Goal: Obtain resource: Download file/media

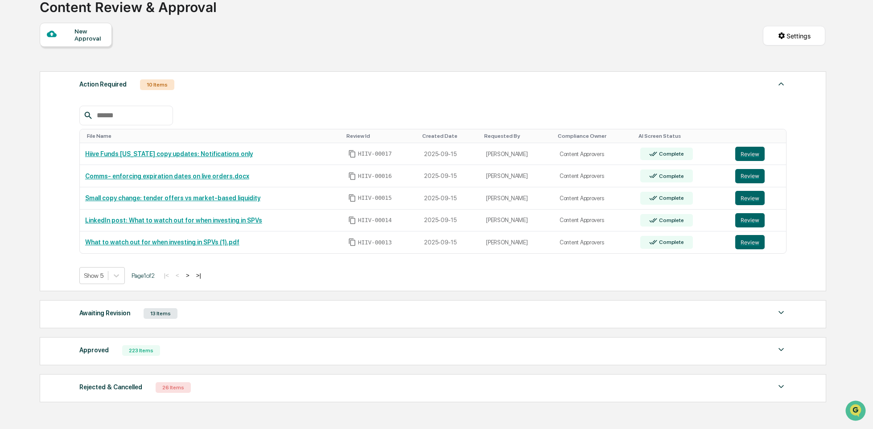
scroll to position [114, 0]
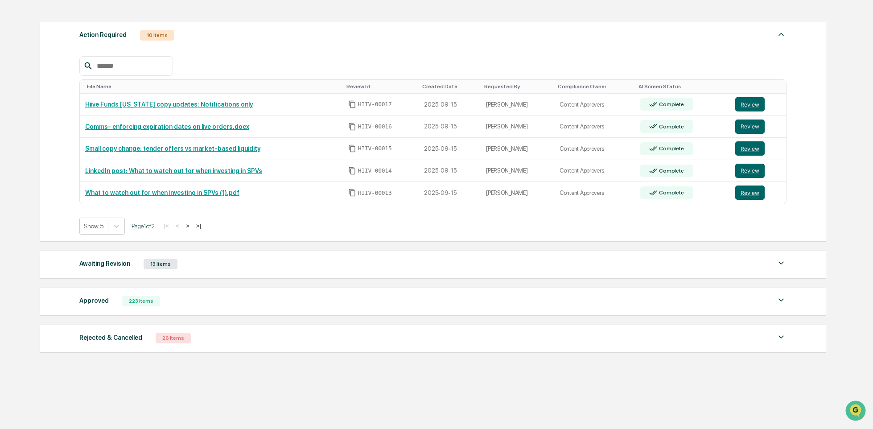
click at [227, 301] on div "Approved 223 Items" at bounding box center [432, 301] width 707 height 12
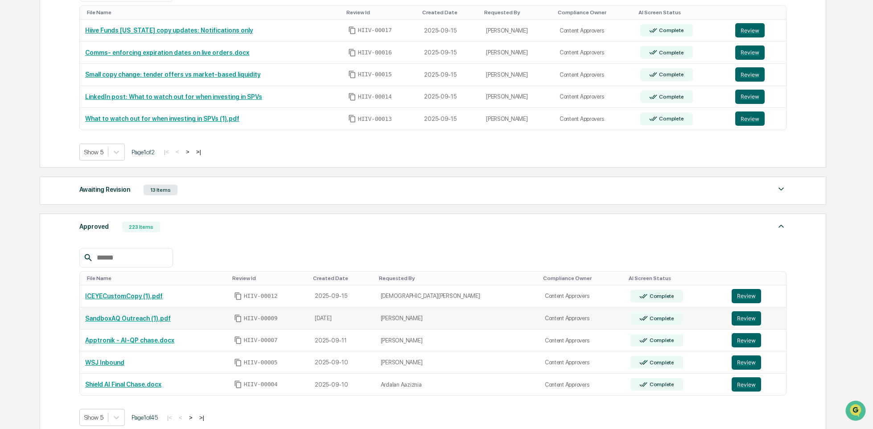
scroll to position [218, 0]
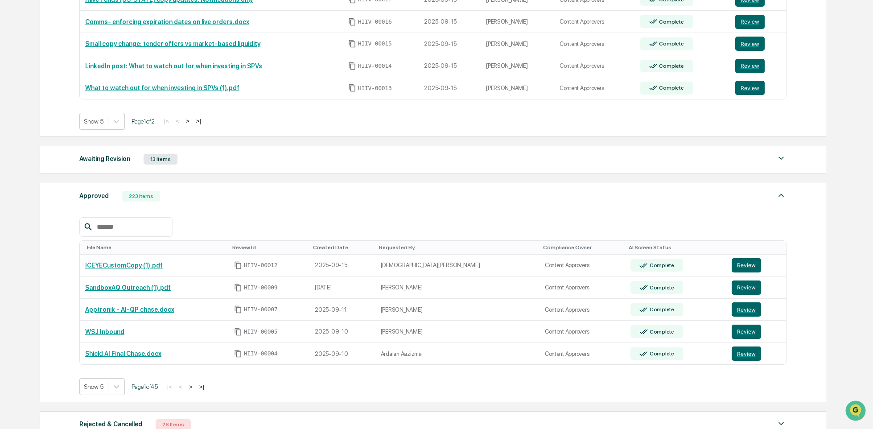
click at [195, 388] on button ">" at bounding box center [190, 387] width 9 height 8
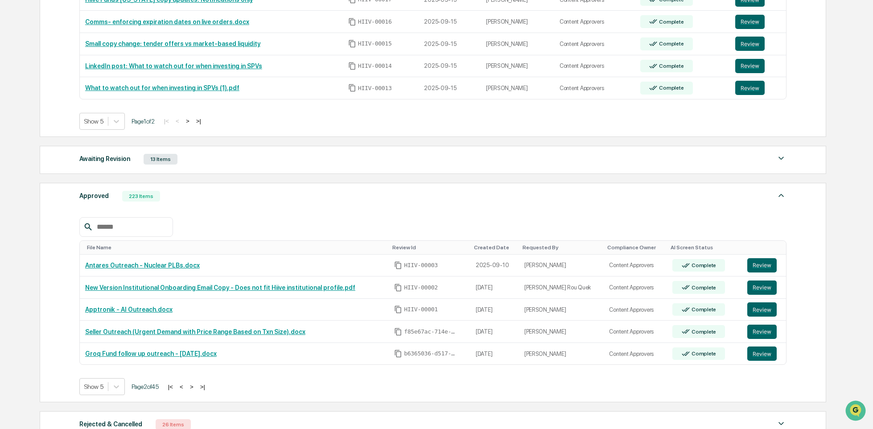
click at [186, 386] on button "<" at bounding box center [181, 387] width 9 height 8
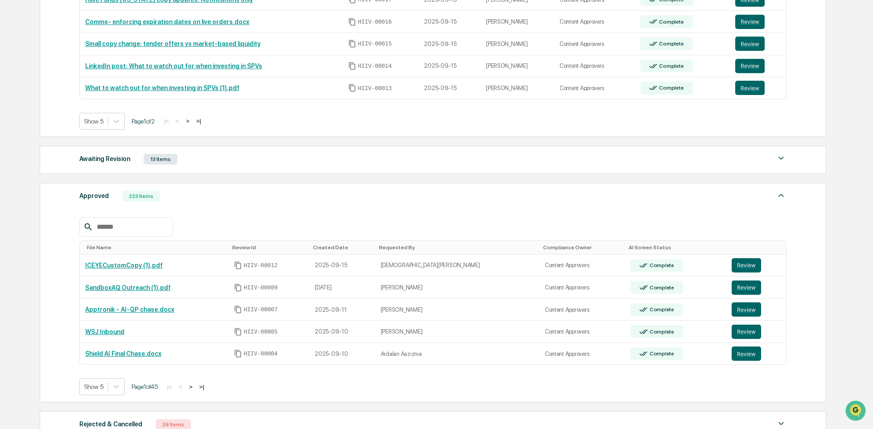
click at [195, 386] on button ">" at bounding box center [190, 387] width 9 height 8
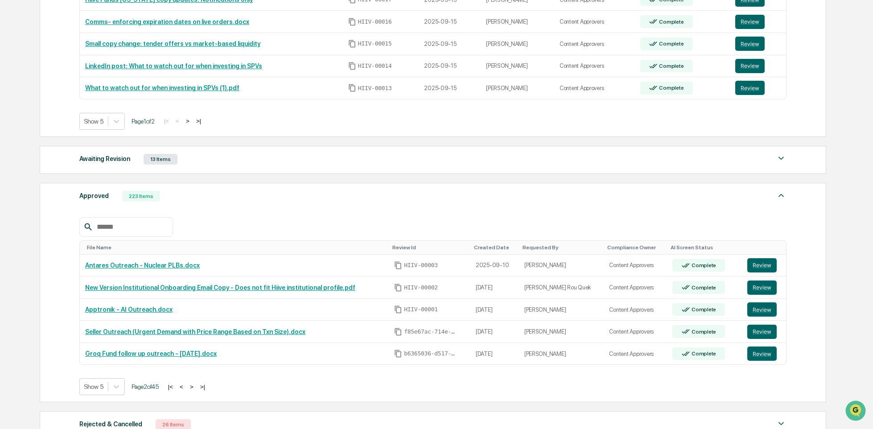
click at [196, 386] on button ">" at bounding box center [191, 387] width 9 height 8
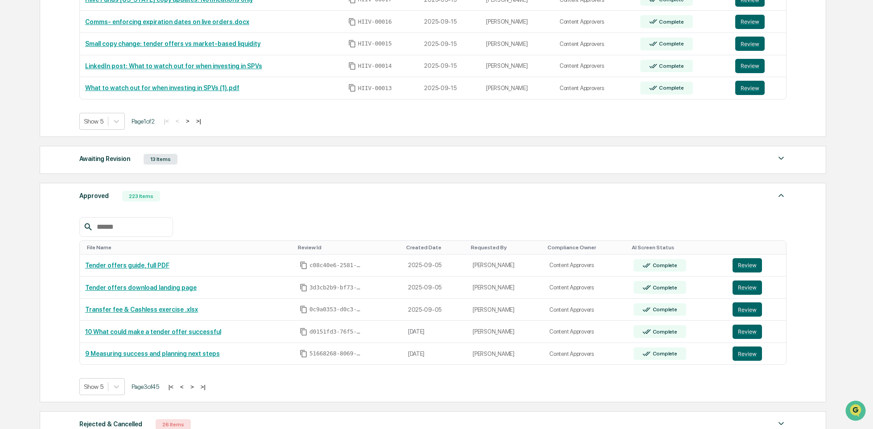
click at [197, 386] on button ">" at bounding box center [192, 387] width 9 height 8
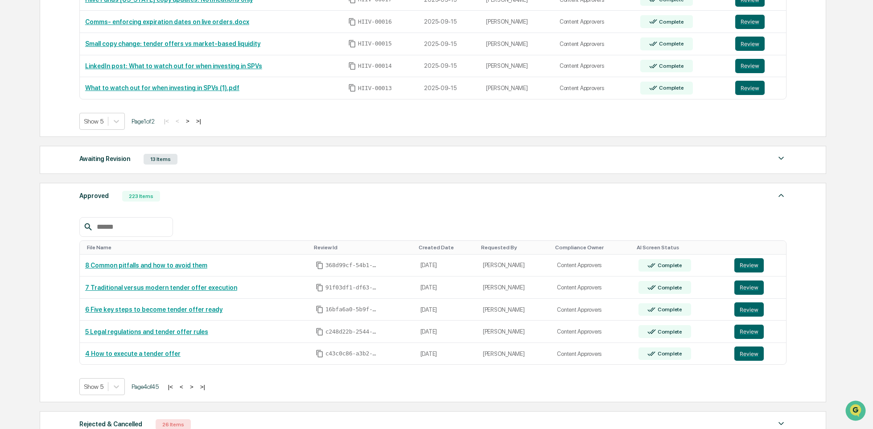
click at [196, 386] on button ">" at bounding box center [191, 387] width 9 height 8
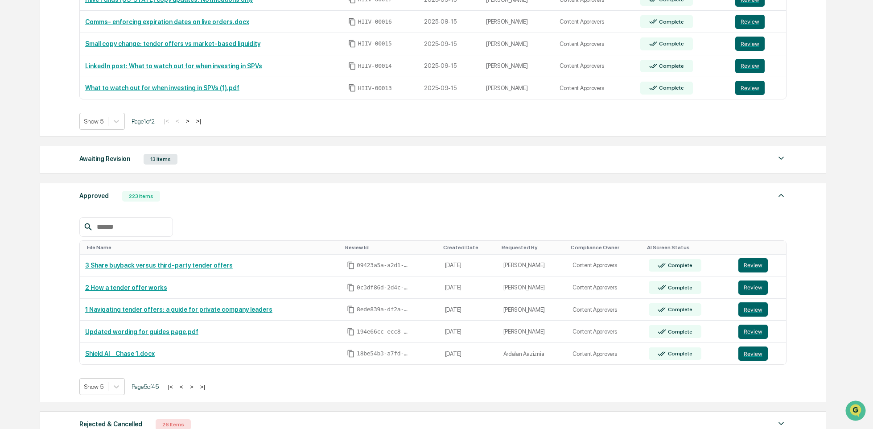
click at [196, 386] on button ">" at bounding box center [191, 387] width 9 height 8
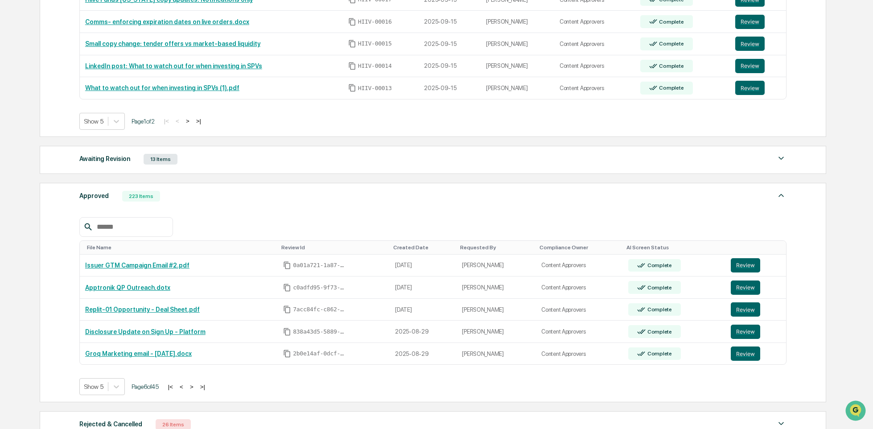
click at [196, 386] on button ">" at bounding box center [191, 387] width 9 height 8
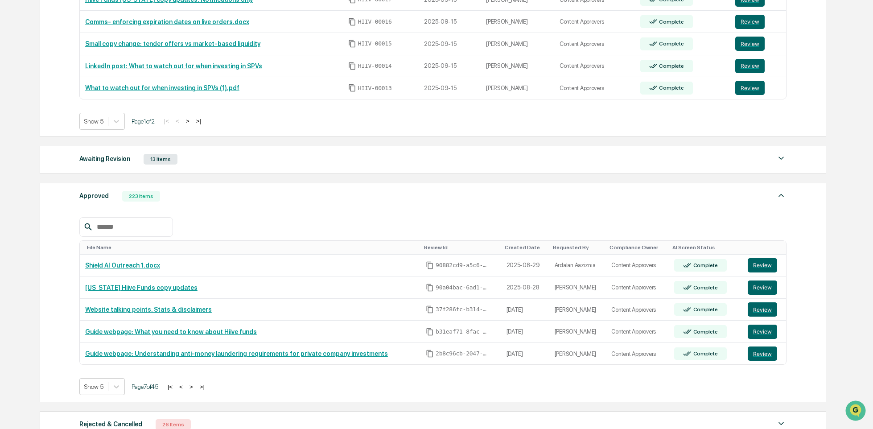
click at [185, 387] on button "<" at bounding box center [180, 387] width 9 height 8
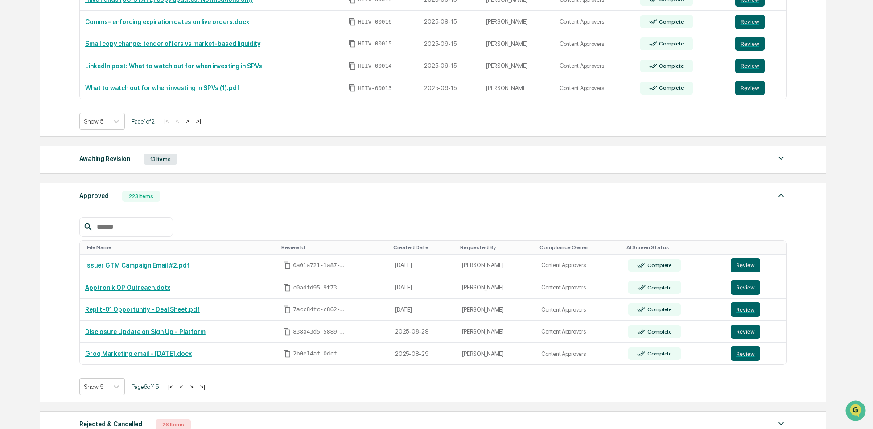
click at [186, 387] on button "<" at bounding box center [181, 387] width 9 height 8
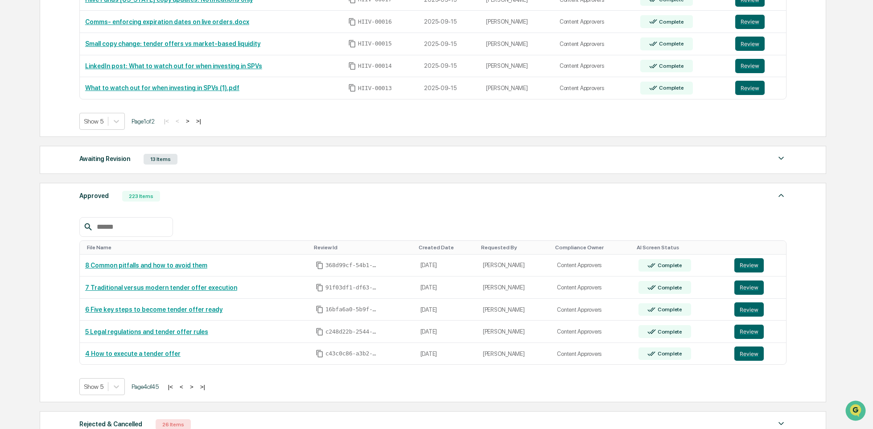
click at [186, 387] on button "<" at bounding box center [181, 387] width 9 height 8
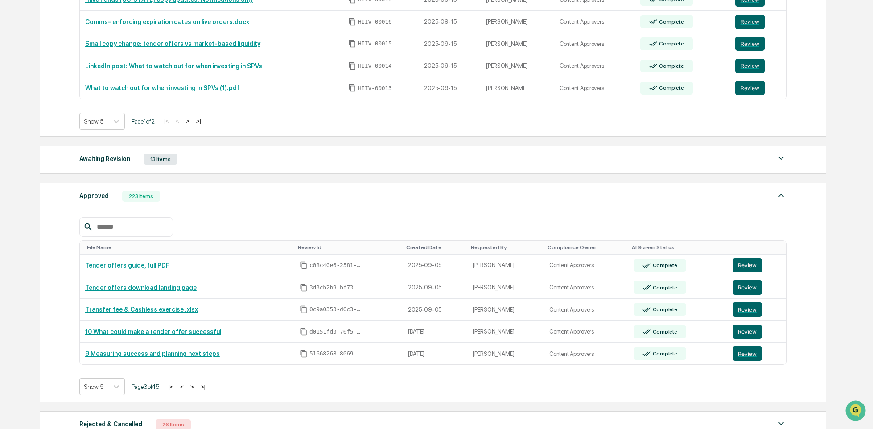
click at [186, 387] on button "<" at bounding box center [181, 387] width 9 height 8
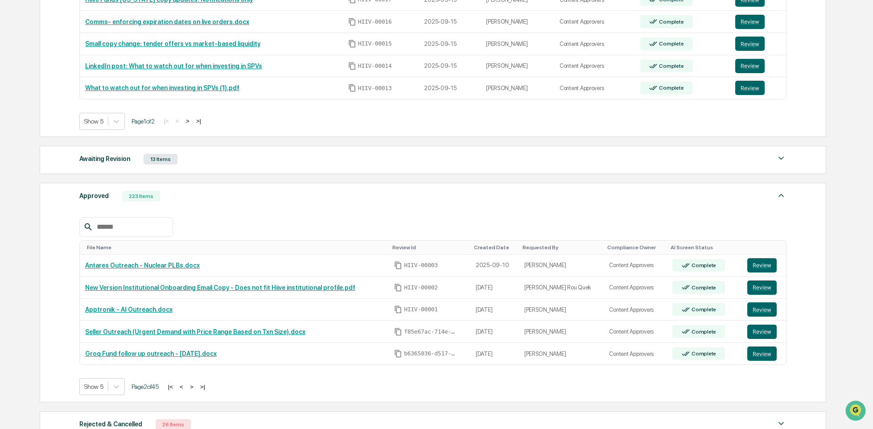
click at [186, 388] on button "<" at bounding box center [181, 387] width 9 height 8
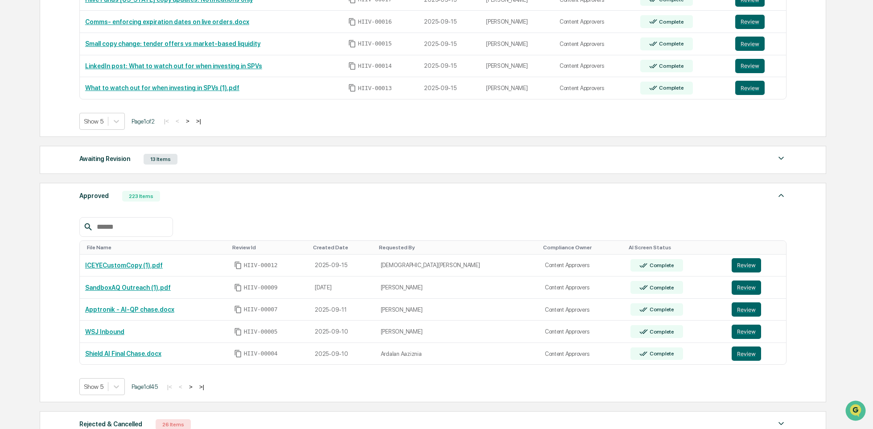
click at [117, 229] on input "text" at bounding box center [131, 227] width 76 height 12
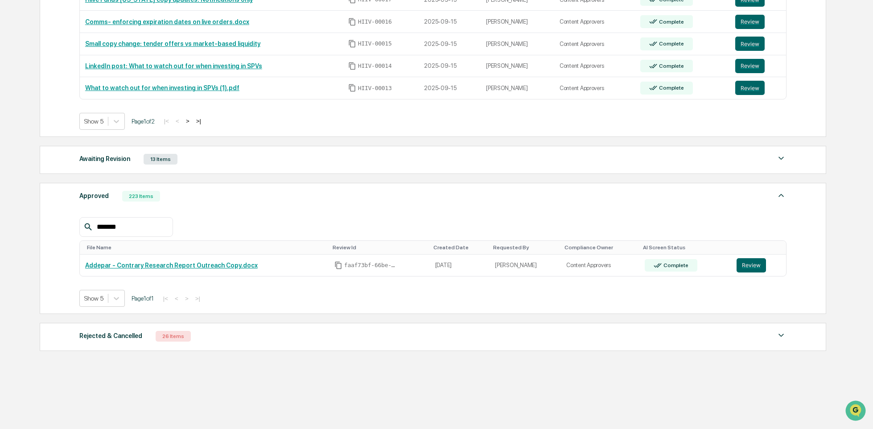
type input "********"
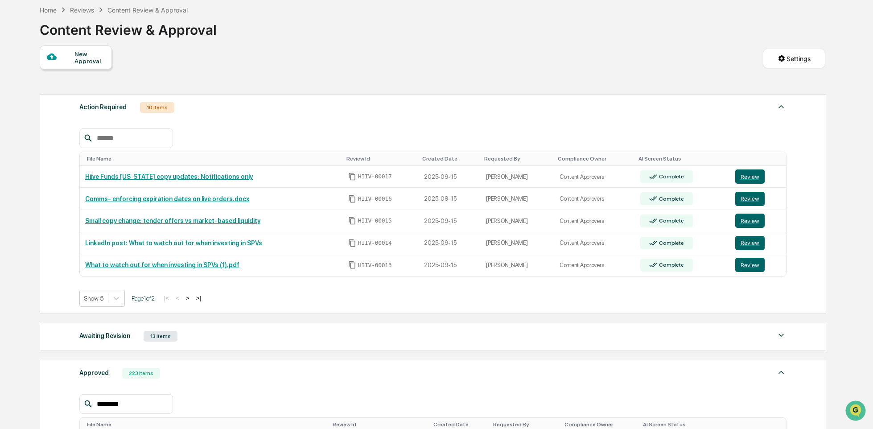
scroll to position [172, 0]
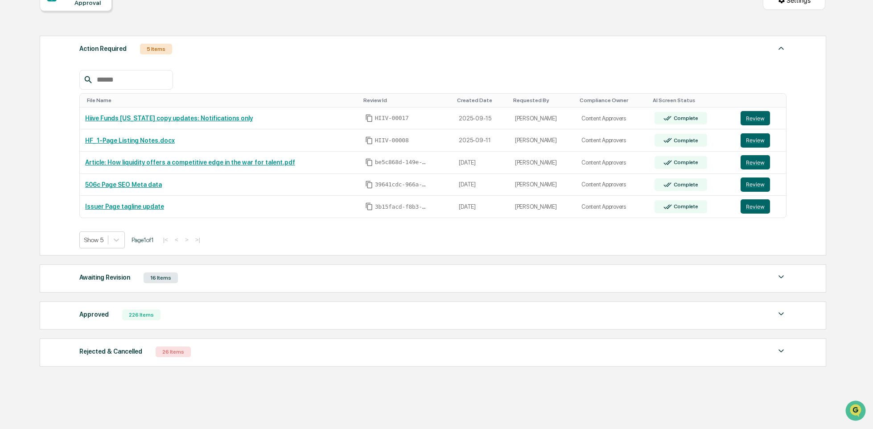
scroll to position [121, 0]
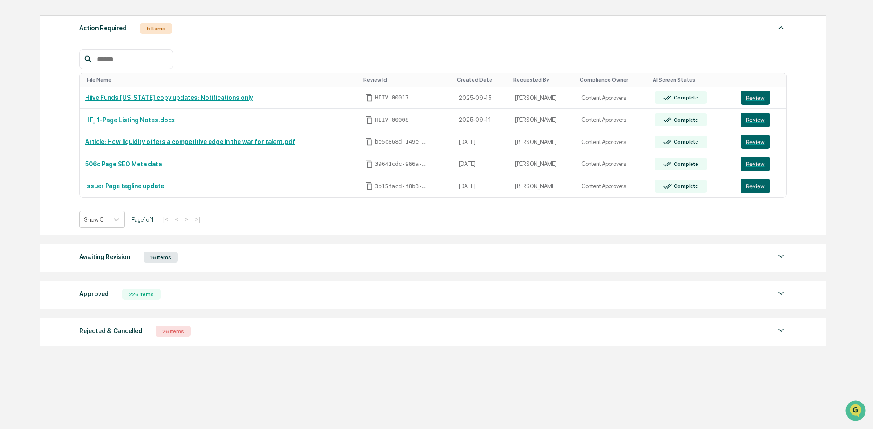
click at [172, 291] on div "Approved 226 Items" at bounding box center [432, 294] width 707 height 12
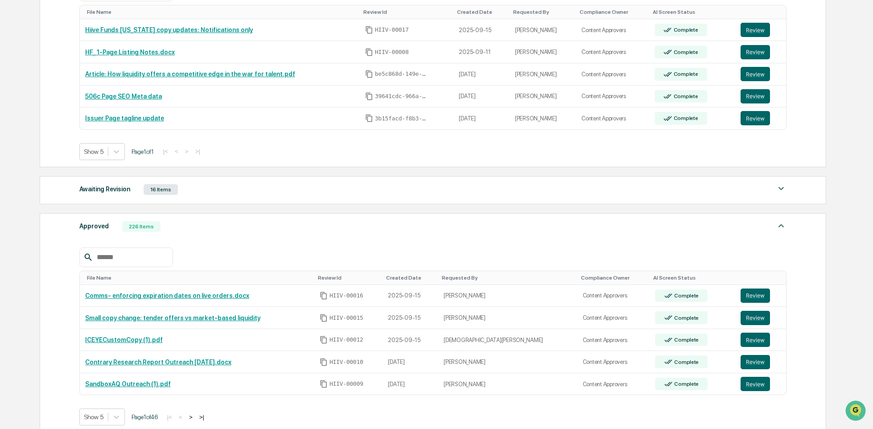
scroll to position [195, 0]
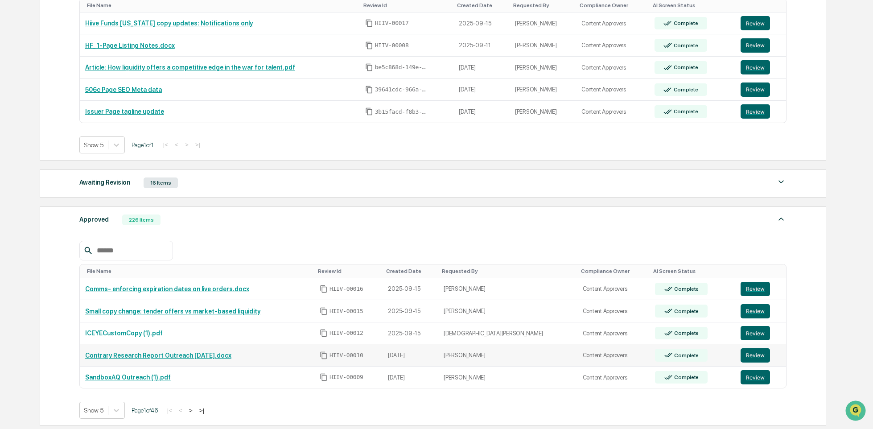
click at [211, 357] on link "Contrary Research Report Outreach 12sep2025.docx" at bounding box center [158, 355] width 146 height 7
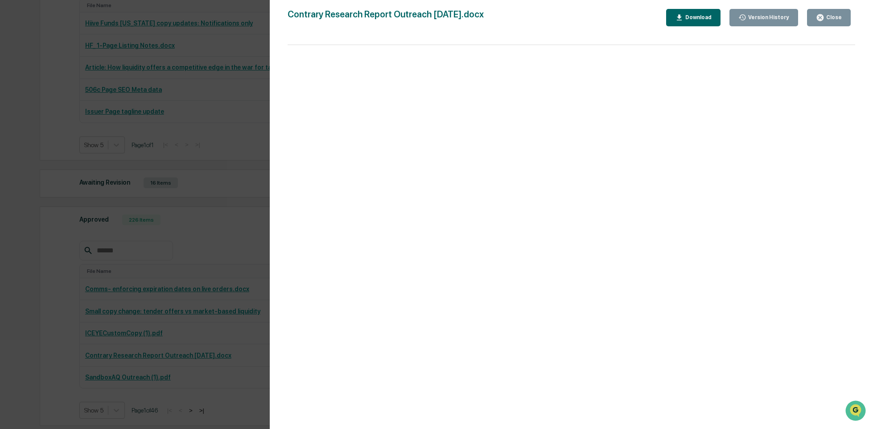
click at [830, 15] on div "Close" at bounding box center [832, 17] width 17 height 6
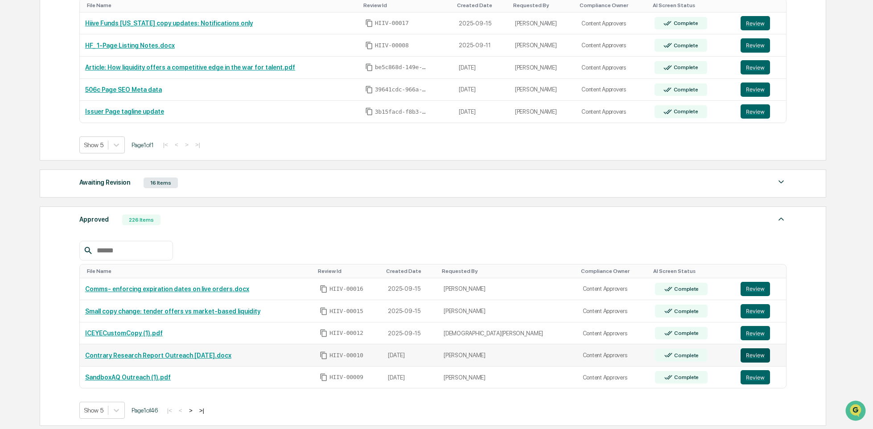
click at [748, 358] on button "Review" at bounding box center [754, 355] width 29 height 14
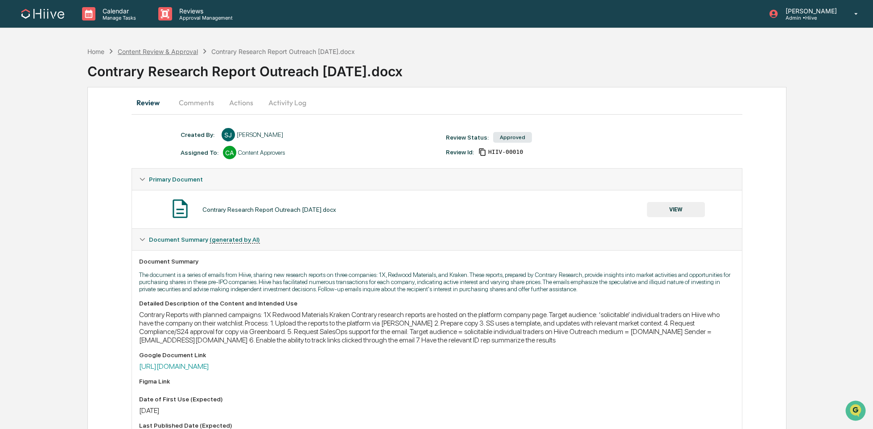
click at [175, 50] on div "Content Review & Approval" at bounding box center [158, 52] width 80 height 8
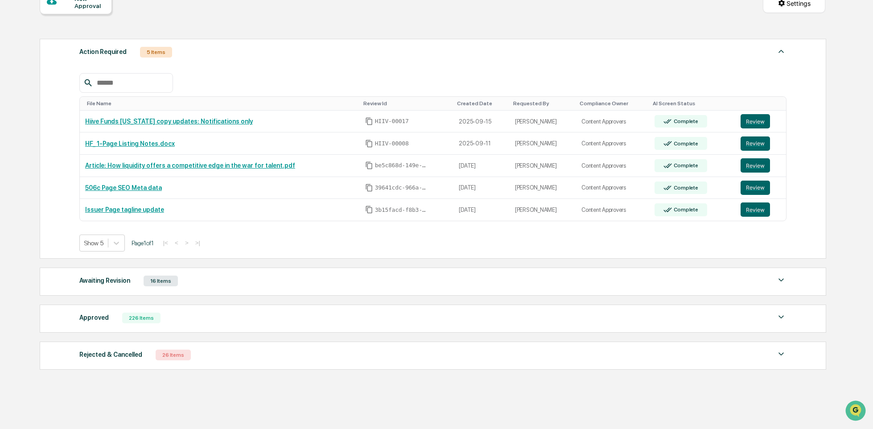
scroll to position [121, 0]
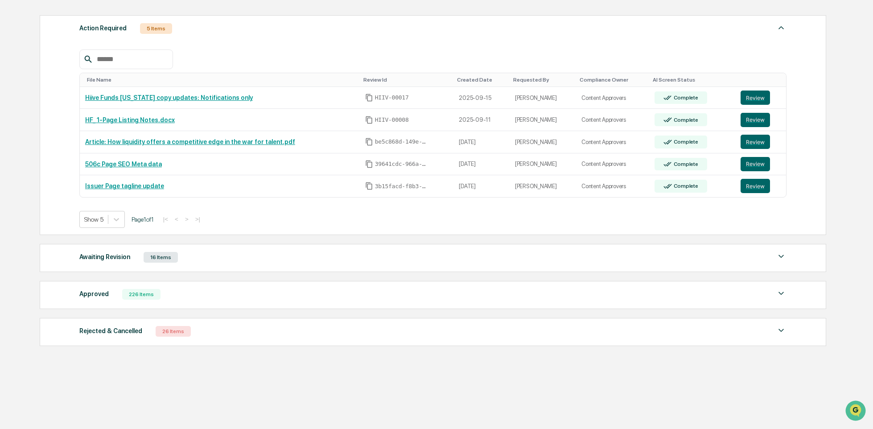
click at [181, 296] on div "Approved 226 Items" at bounding box center [432, 294] width 707 height 12
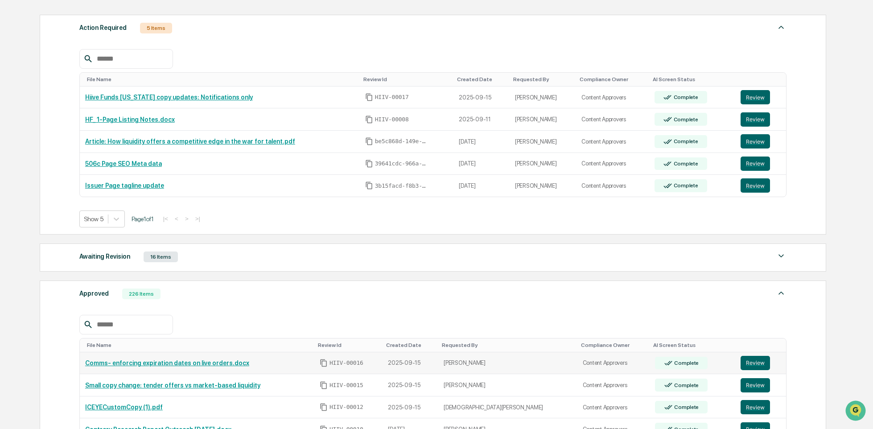
click at [218, 361] on link "Comms- enforcing expiration dates on live orders.docx" at bounding box center [167, 362] width 164 height 7
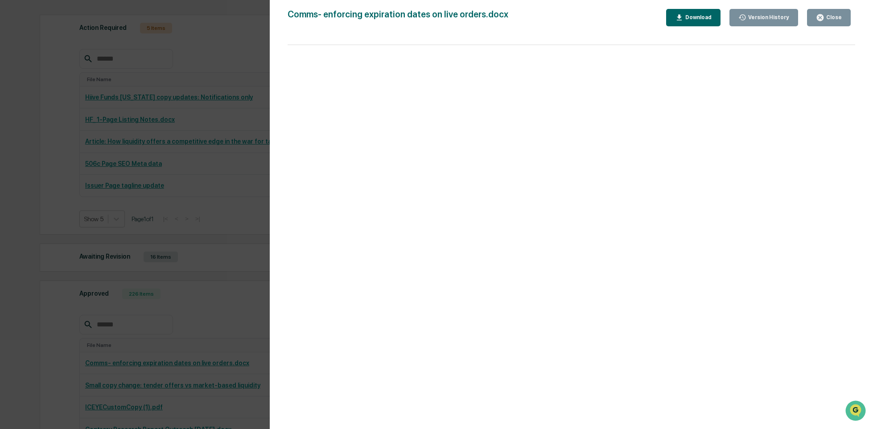
click at [832, 16] on div "Close" at bounding box center [832, 17] width 17 height 6
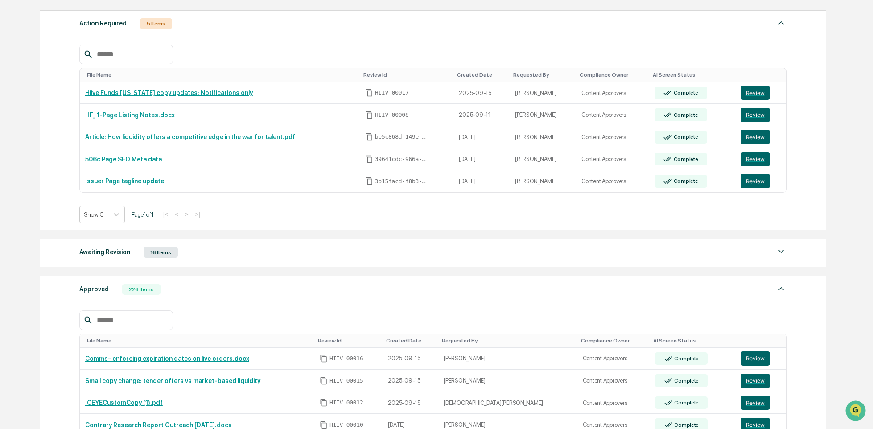
scroll to position [147, 0]
